Goal: Find specific page/section: Find specific page/section

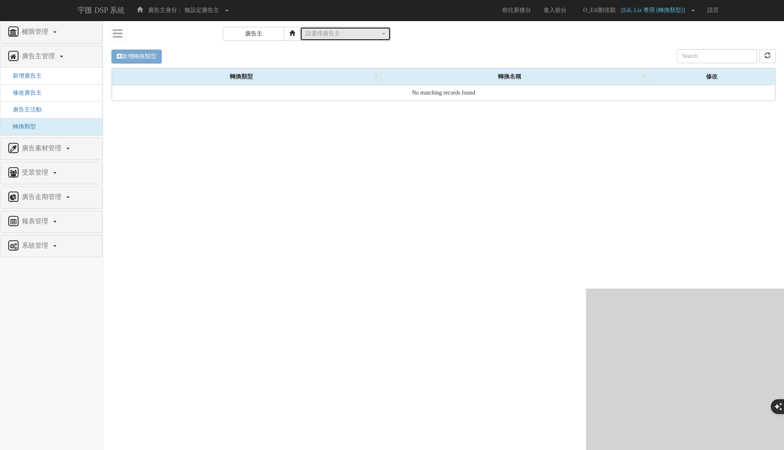
click at [337, 29] on button "請選擇廣告主" at bounding box center [345, 34] width 91 height 14
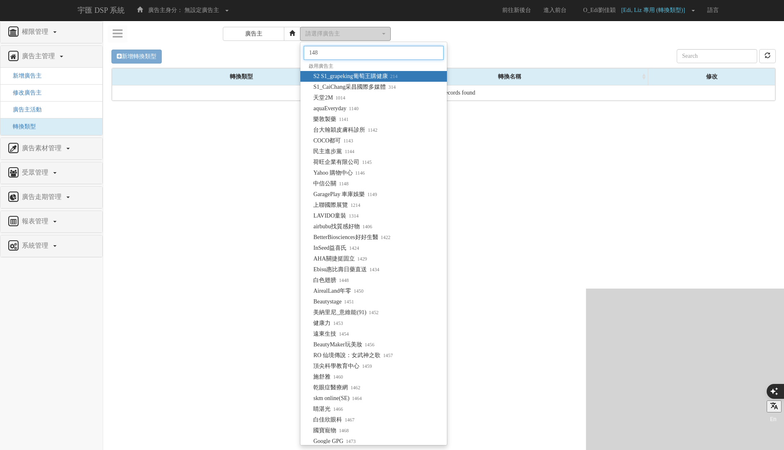
type input "1483"
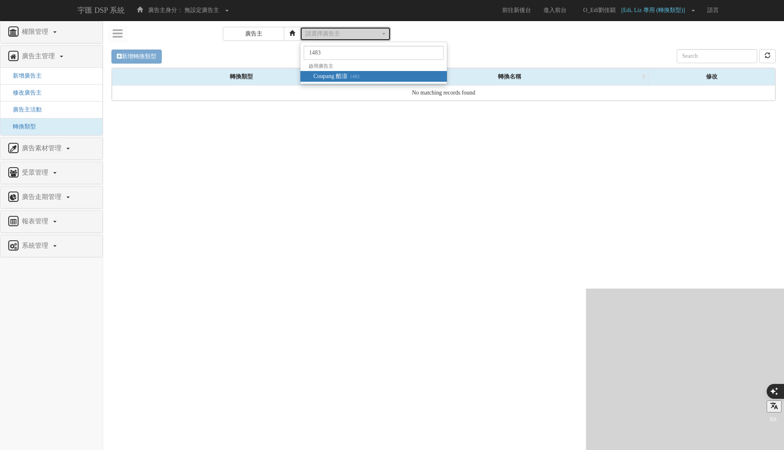
select select "1483"
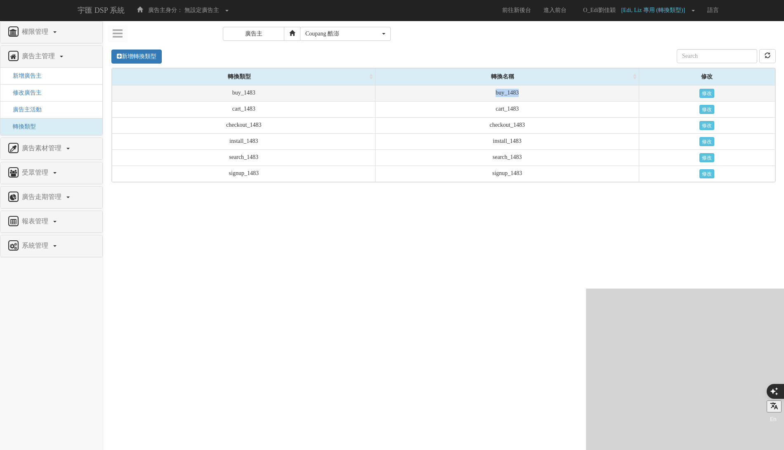
drag, startPoint x: 484, startPoint y: 92, endPoint x: 546, endPoint y: 92, distance: 61.9
click at [546, 92] on td "buy_1483" at bounding box center [507, 93] width 263 height 16
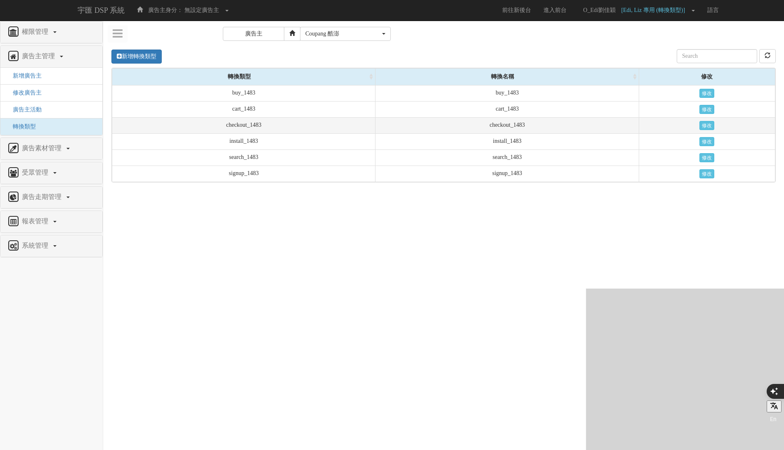
drag, startPoint x: 481, startPoint y: 116, endPoint x: 560, endPoint y: 116, distance: 79.2
click at [560, 117] on td "checkout_1483" at bounding box center [507, 125] width 263 height 16
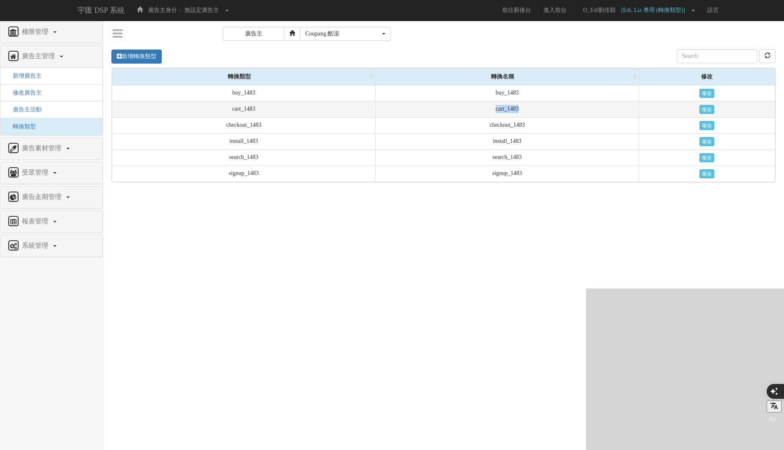
drag, startPoint x: 552, startPoint y: 109, endPoint x: 467, endPoint y: 109, distance: 84.6
click at [467, 109] on td "cart_1483" at bounding box center [507, 109] width 263 height 16
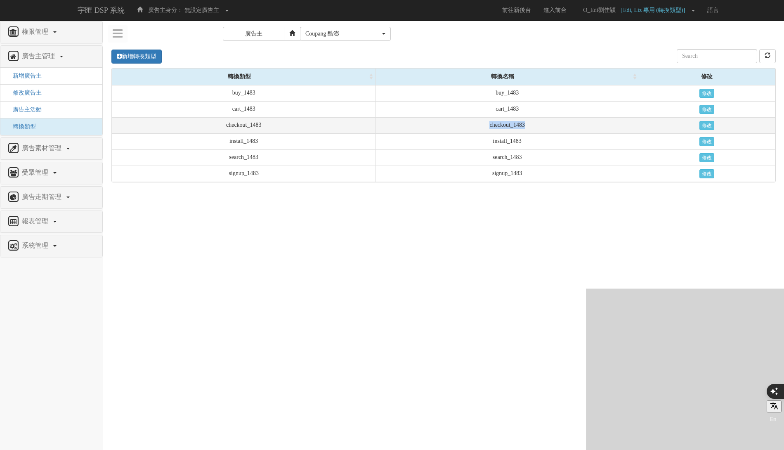
drag, startPoint x: 542, startPoint y: 123, endPoint x: 448, endPoint y: 122, distance: 93.7
click at [448, 122] on td "checkout_1483" at bounding box center [507, 125] width 263 height 16
